Goal: Find specific page/section: Find specific page/section

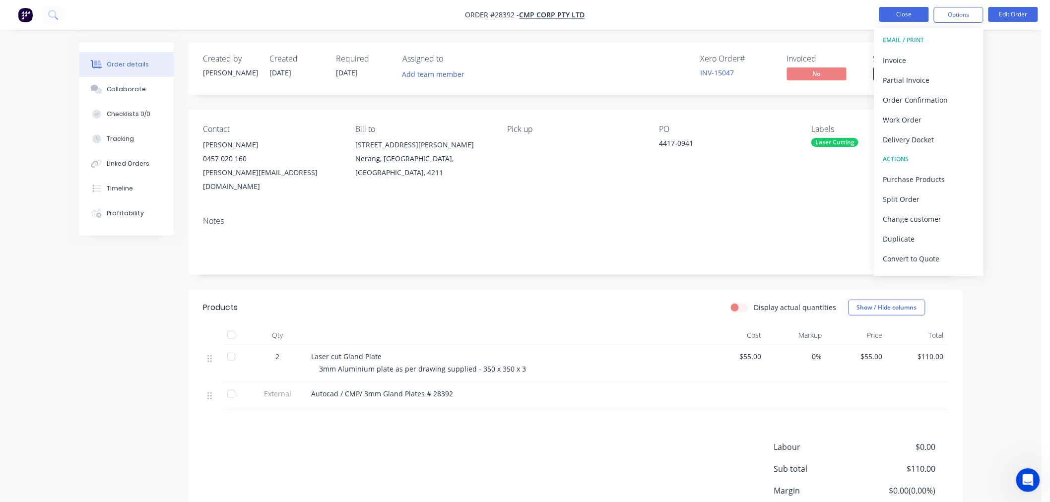
scroll to position [1, 0]
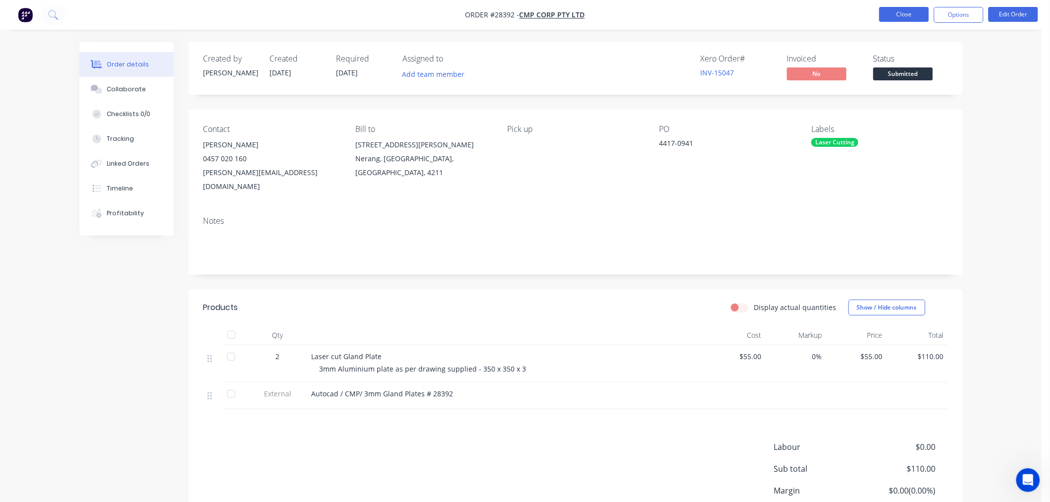
click at [912, 14] on button "Close" at bounding box center [905, 14] width 50 height 15
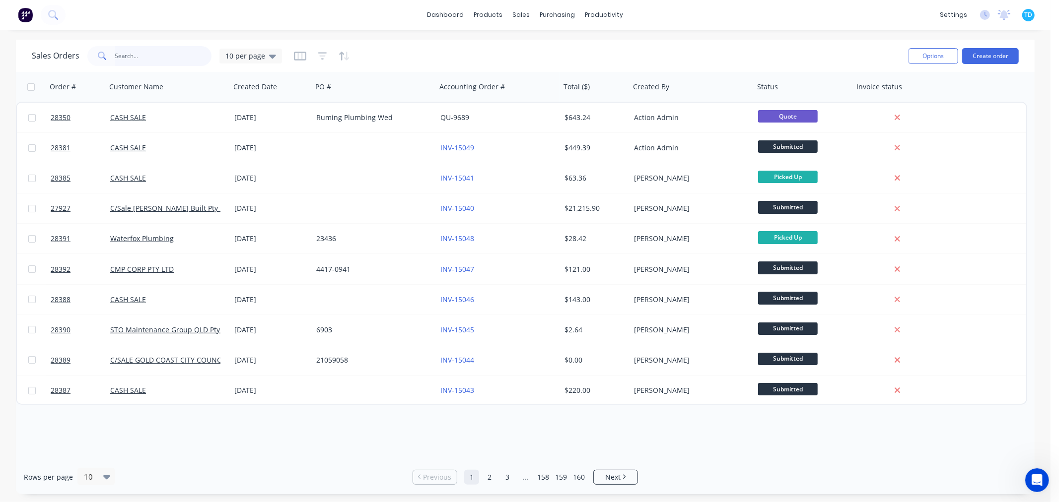
click at [145, 55] on input "text" at bounding box center [163, 56] width 97 height 20
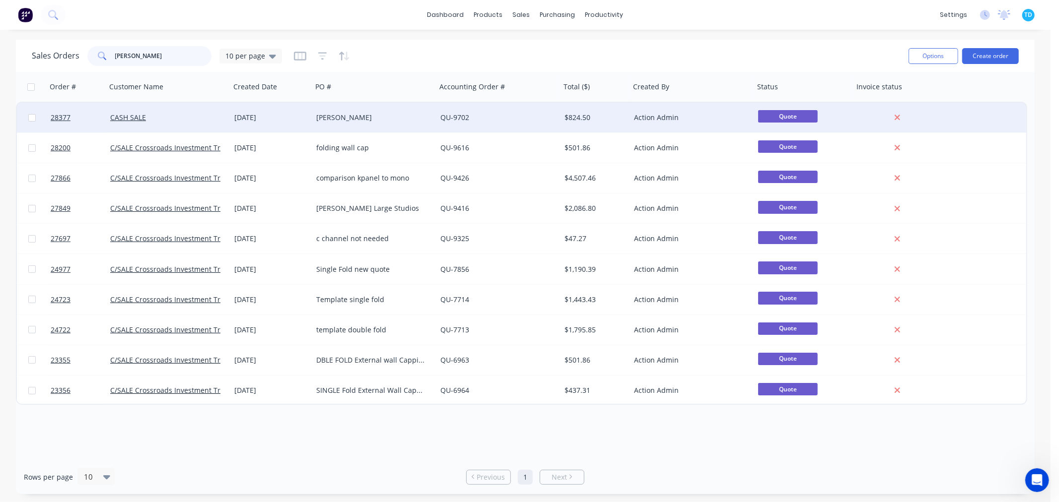
type input "[PERSON_NAME]"
click at [337, 111] on div "[PERSON_NAME]" at bounding box center [374, 118] width 124 height 30
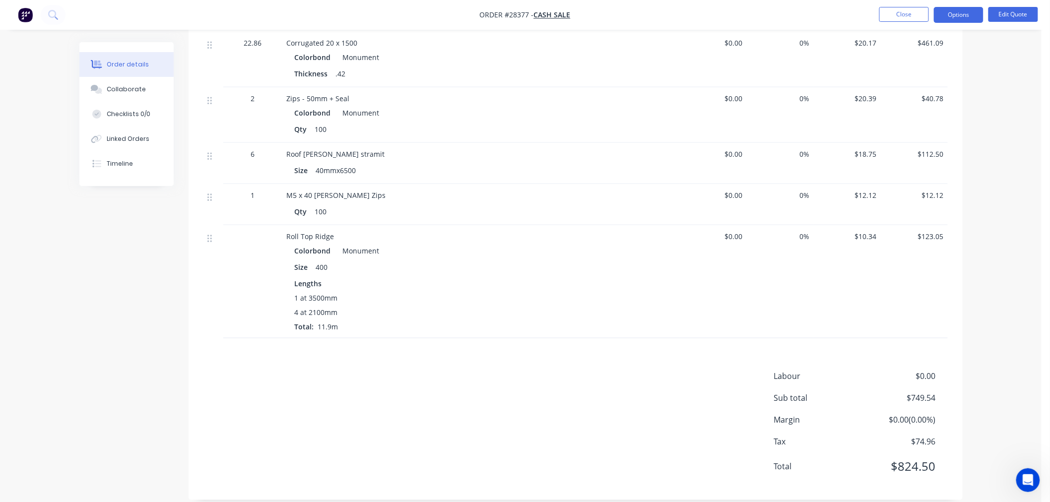
scroll to position [313, 0]
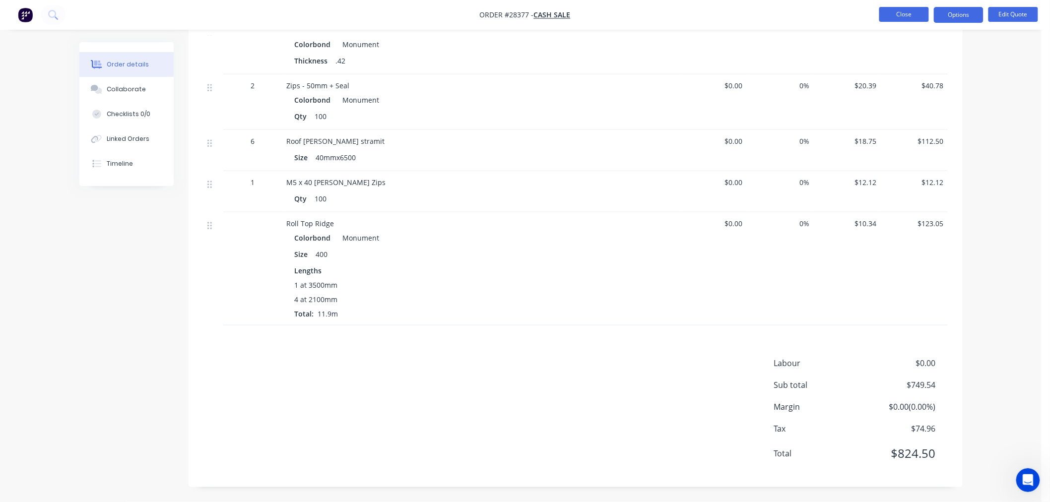
click at [897, 17] on button "Close" at bounding box center [905, 14] width 50 height 15
